Goal: Transaction & Acquisition: Subscribe to service/newsletter

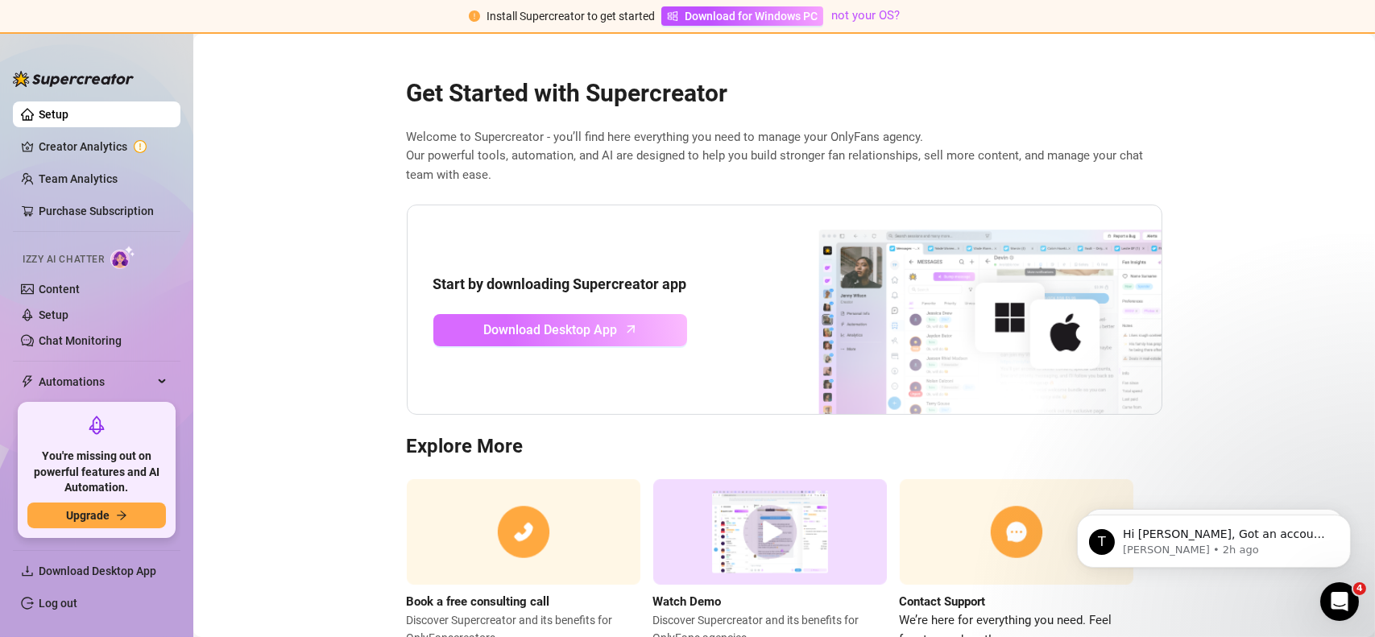
click at [557, 336] on span "Download Desktop App" at bounding box center [550, 330] width 134 height 20
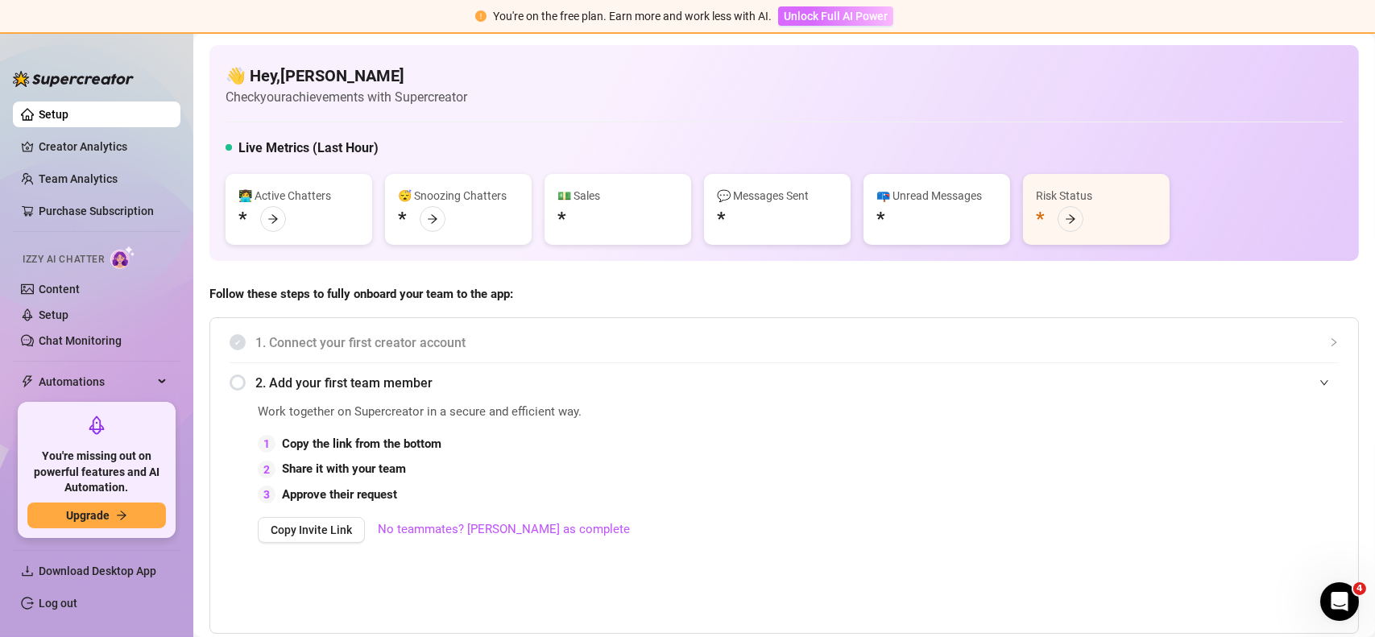
click at [827, 24] on button "Unlock Full AI Power" at bounding box center [835, 15] width 115 height 19
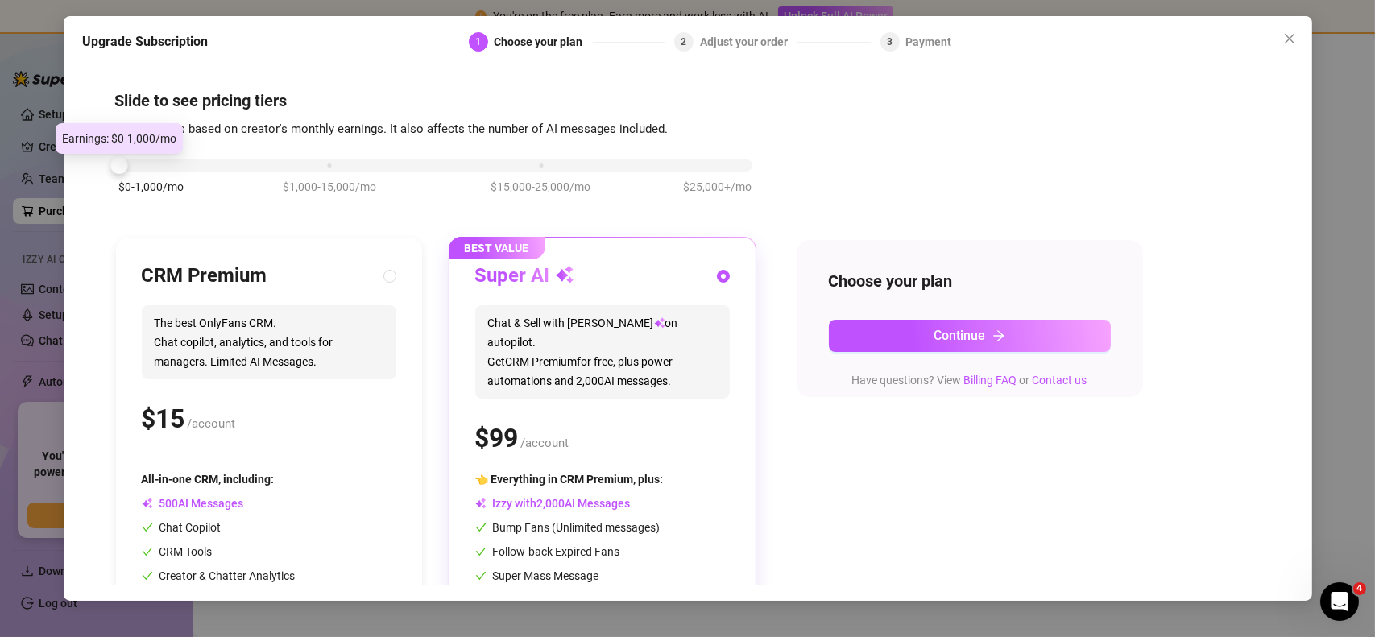
drag, startPoint x: 328, startPoint y: 164, endPoint x: 118, endPoint y: 169, distance: 209.5
click at [118, 169] on div at bounding box center [118, 165] width 17 height 17
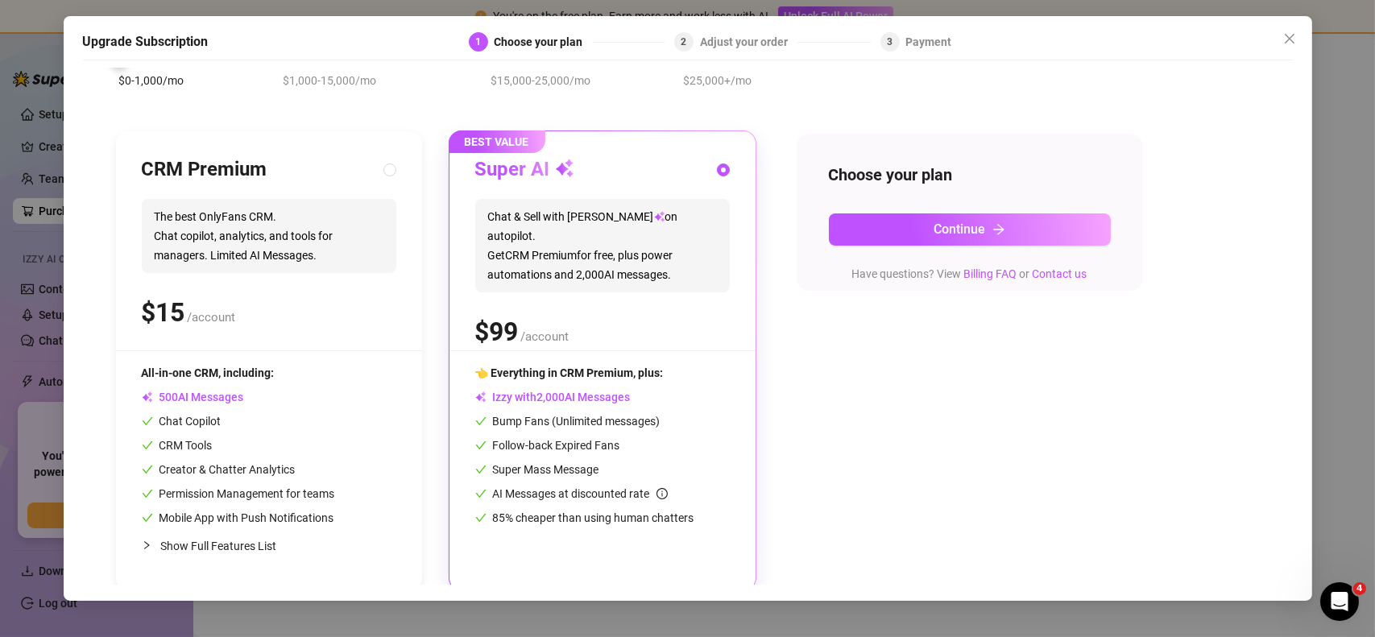
scroll to position [113, 0]
